Goal: Task Accomplishment & Management: Manage account settings

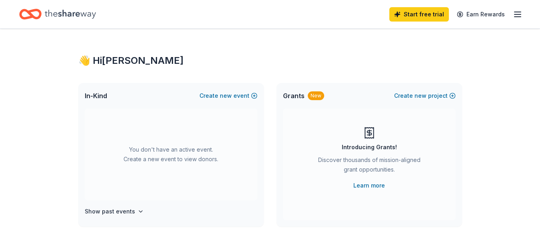
click at [518, 15] on icon "button" at bounding box center [517, 15] width 10 height 10
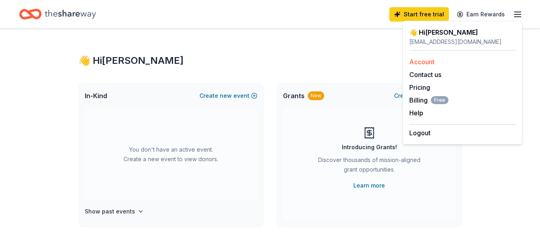
click at [428, 58] on link "Account" at bounding box center [421, 62] width 25 height 8
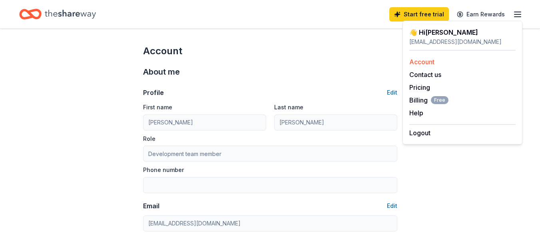
click at [428, 62] on link "Account" at bounding box center [421, 62] width 25 height 8
click at [422, 60] on link "Account" at bounding box center [421, 62] width 25 height 8
click at [395, 90] on button "Edit" at bounding box center [392, 93] width 10 height 10
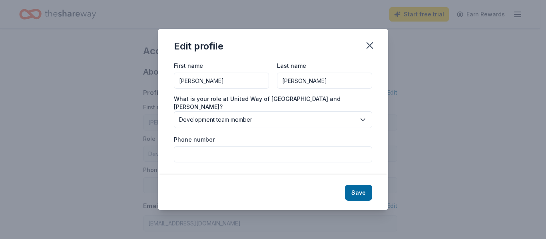
click at [216, 86] on input "[PERSON_NAME]" at bounding box center [221, 81] width 95 height 16
type input "S"
type input "[PERSON_NAME]"
click at [357, 187] on button "Save" at bounding box center [358, 193] width 27 height 16
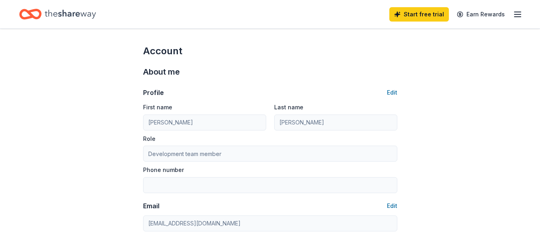
type input "[PERSON_NAME]"
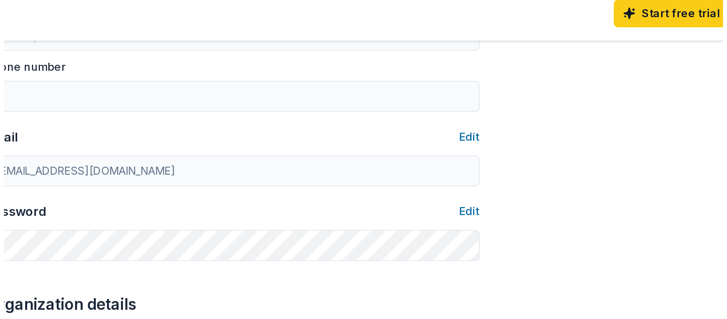
scroll to position [128, 0]
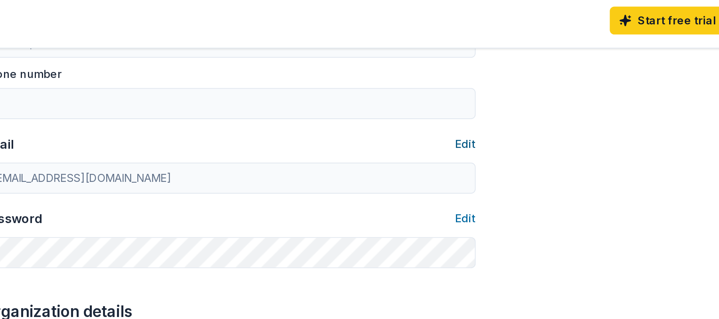
click at [484, 74] on button "Edit" at bounding box center [481, 78] width 10 height 10
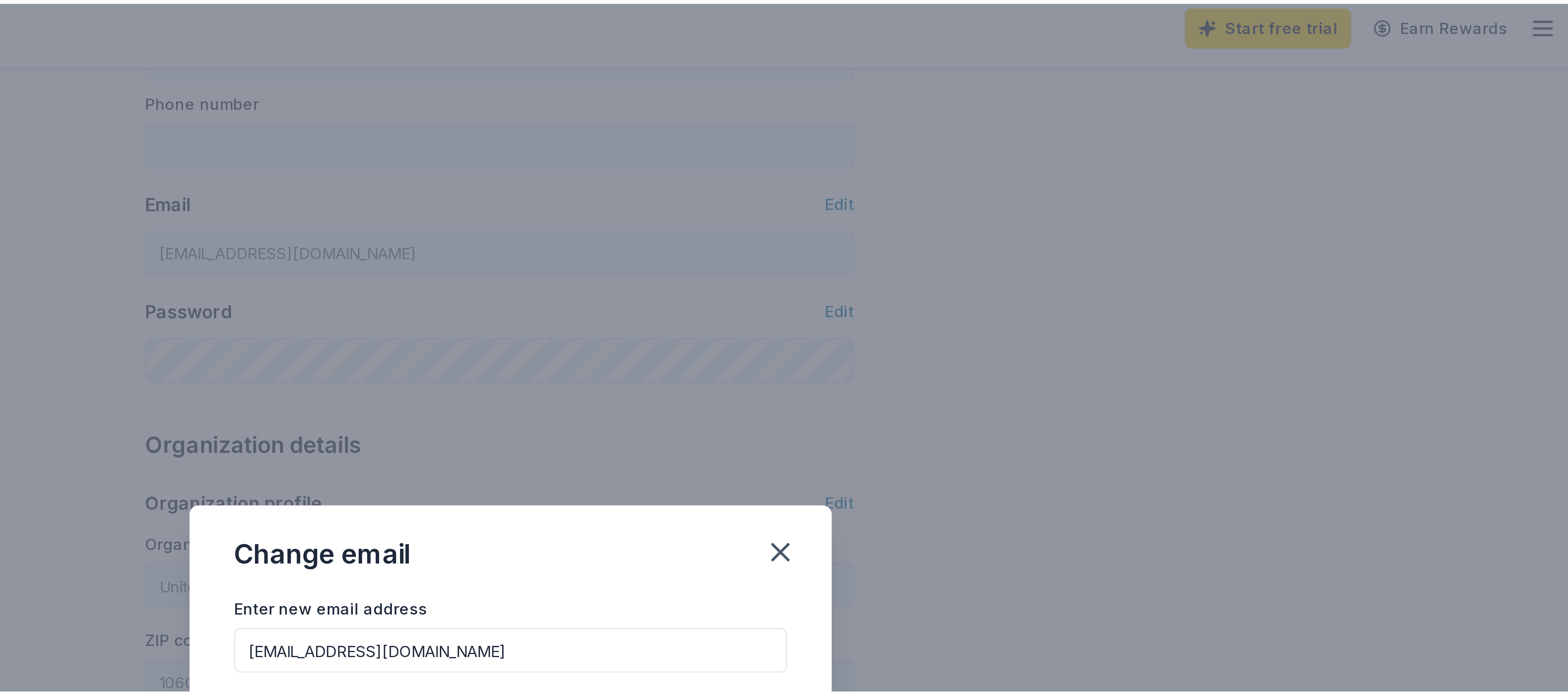
scroll to position [71, 0]
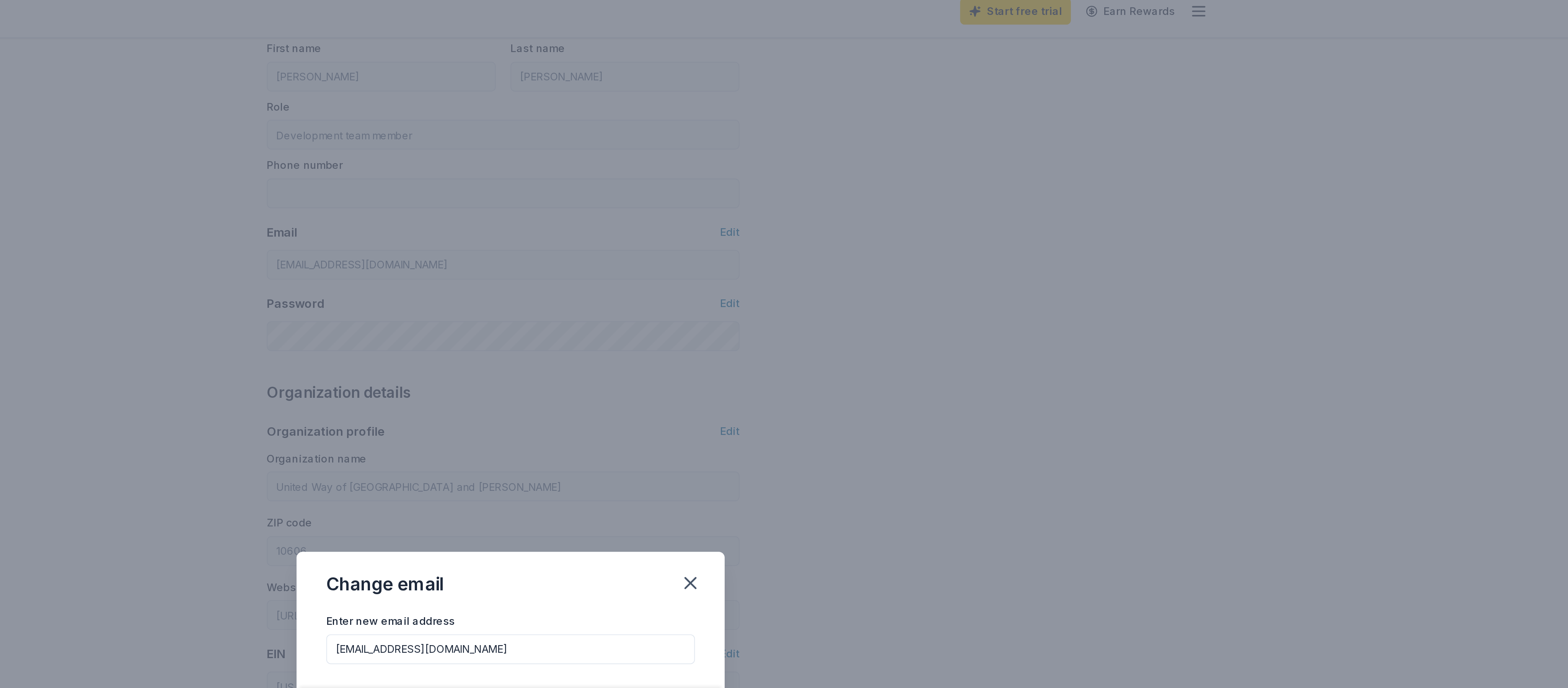
click at [516, 229] on div "Change email Enter new email address [EMAIL_ADDRESS][DOMAIN_NAME] Save" at bounding box center [784, 344] width 1568 height 688
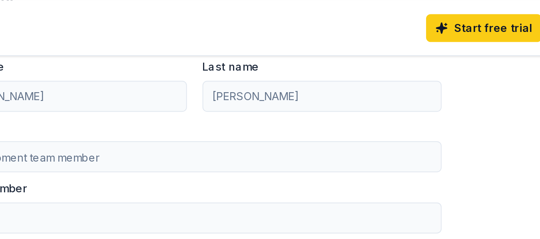
scroll to position [71, 0]
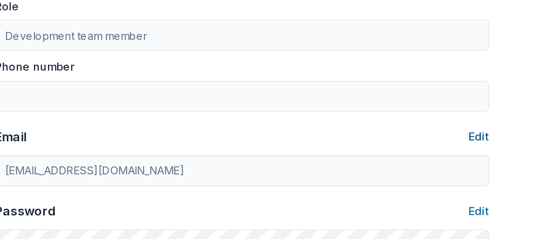
click at [394, 135] on button "Edit" at bounding box center [392, 135] width 10 height 10
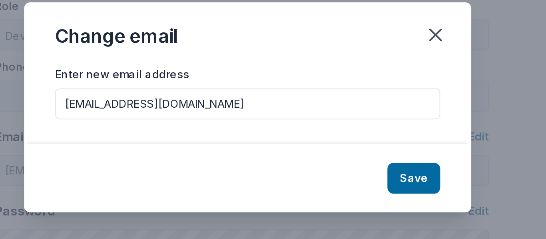
click at [198, 117] on input "[EMAIL_ADDRESS][DOMAIN_NAME]" at bounding box center [273, 118] width 198 height 16
type input "[EMAIL_ADDRESS][DOMAIN_NAME]"
click at [350, 153] on button "Save" at bounding box center [358, 156] width 27 height 16
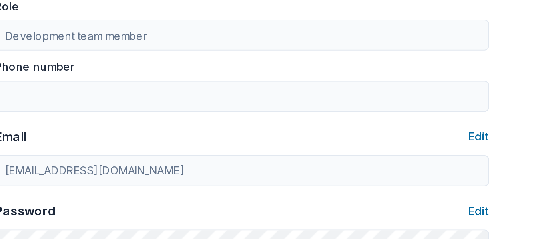
type input "[EMAIL_ADDRESS][DOMAIN_NAME]"
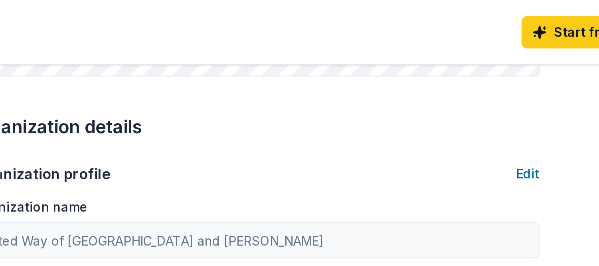
scroll to position [0, 0]
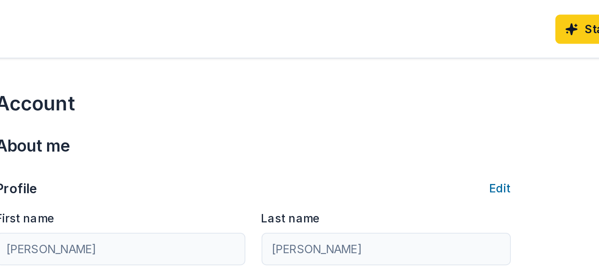
drag, startPoint x: 416, startPoint y: 27, endPoint x: 418, endPoint y: 40, distance: 12.5
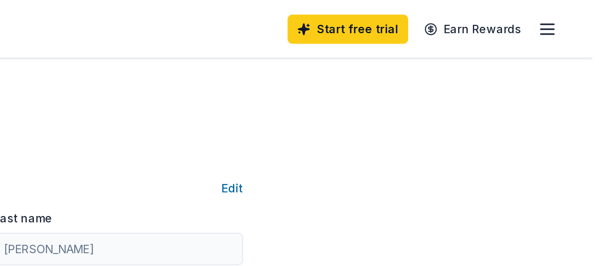
click at [539, 15] on icon "button" at bounding box center [577, 15] width 10 height 10
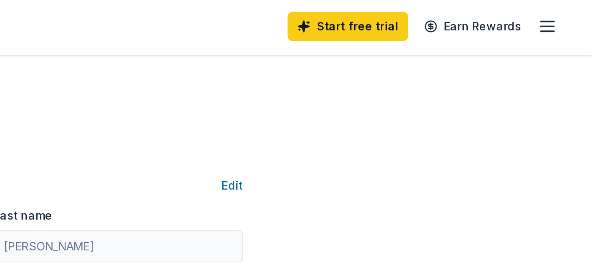
click at [539, 17] on line "button" at bounding box center [577, 17] width 6 height 0
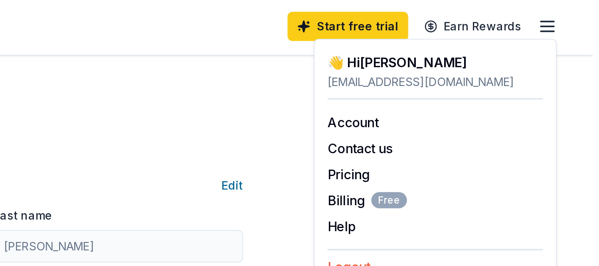
click at [475, 129] on button "Logout" at bounding box center [479, 133] width 21 height 10
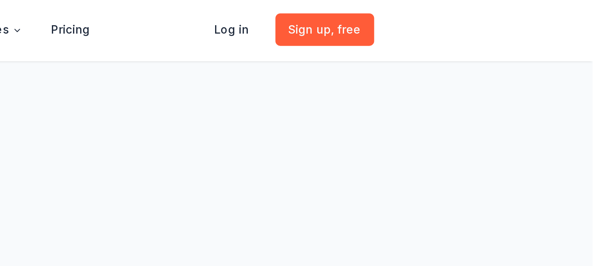
click at [475, 129] on div at bounding box center [404, 189] width 160 height 181
